Goal: Transaction & Acquisition: Subscribe to service/newsletter

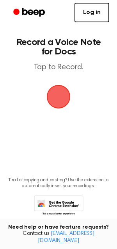
click at [88, 18] on link "Log in" at bounding box center [92, 13] width 35 height 20
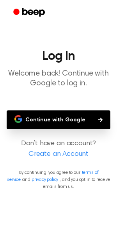
click at [65, 111] on button "Continue with Google" at bounding box center [59, 119] width 104 height 19
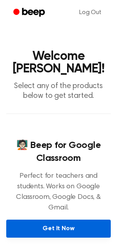
click at [36, 219] on link "Get It Now" at bounding box center [58, 228] width 105 height 18
